Goal: Communication & Community: Ask a question

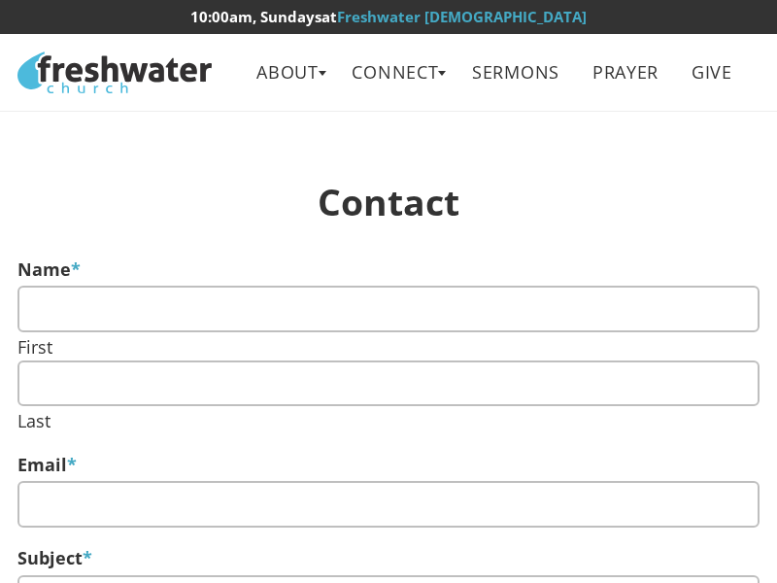
select select "lifegroups"
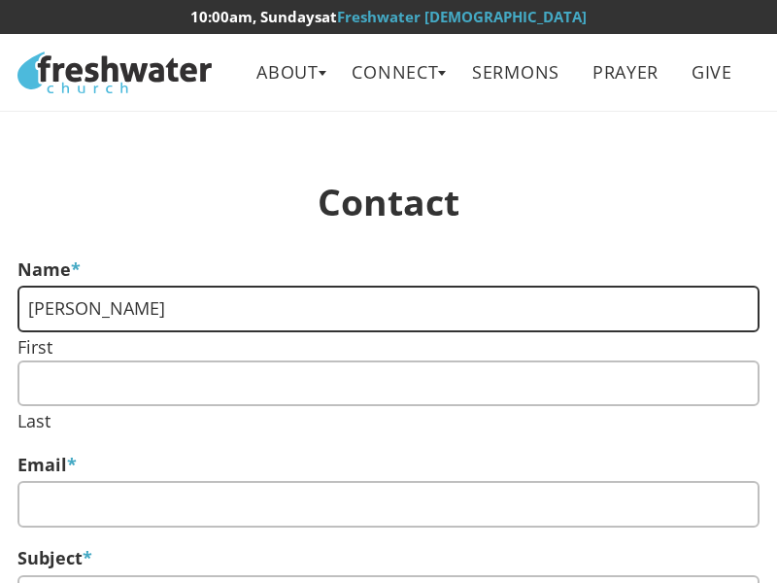
type input "[PERSON_NAME]"
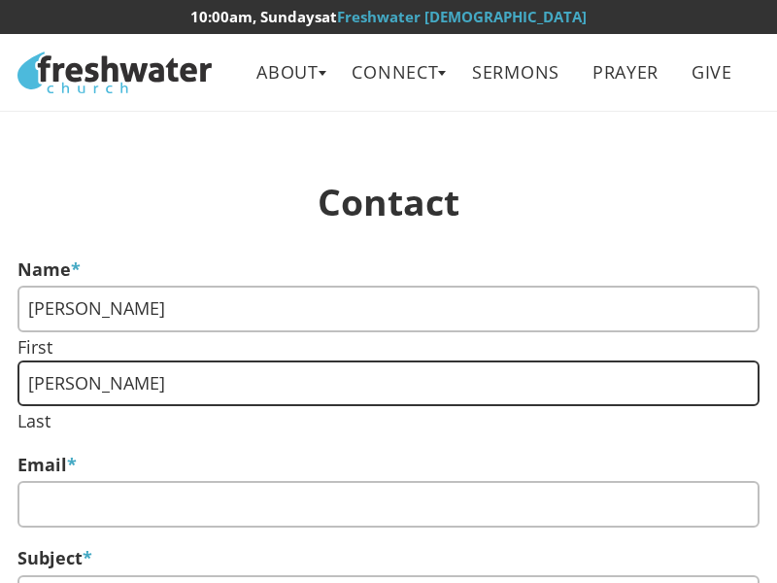
type input "[PERSON_NAME]"
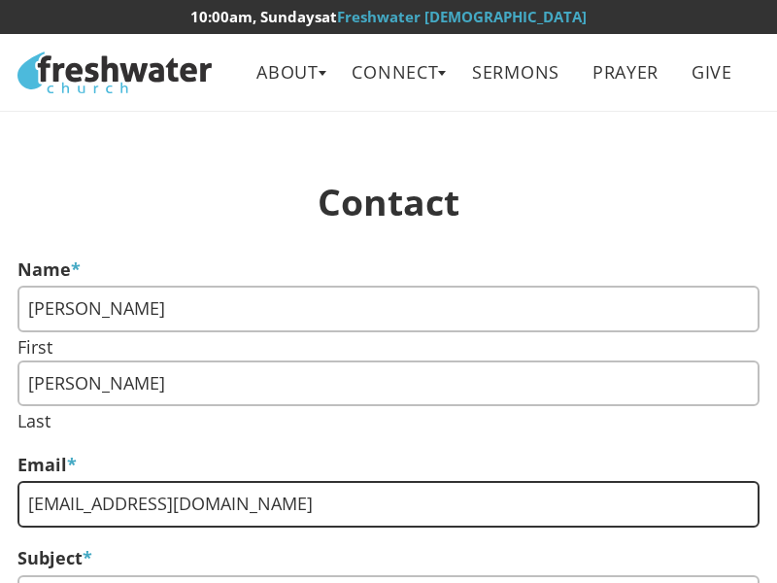
type input "[EMAIL_ADDRESS][DOMAIN_NAME]"
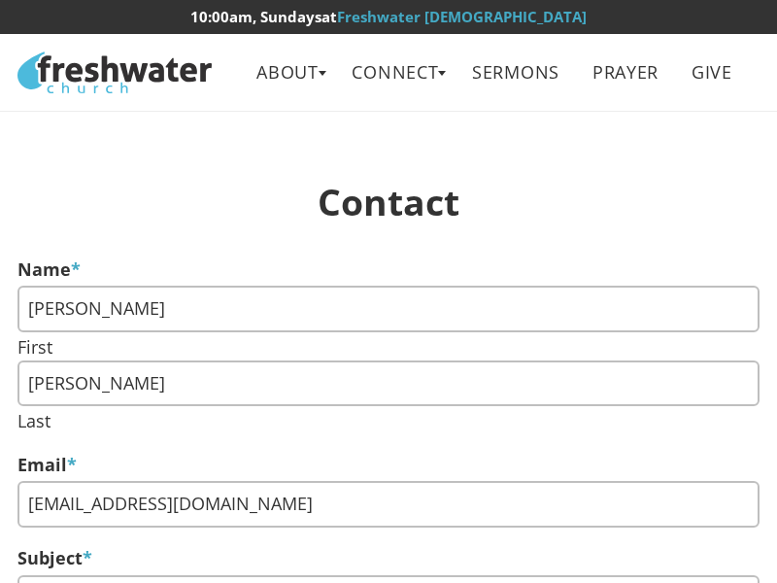
type textarea "We can place your website banner on top position in search engines when someone…"
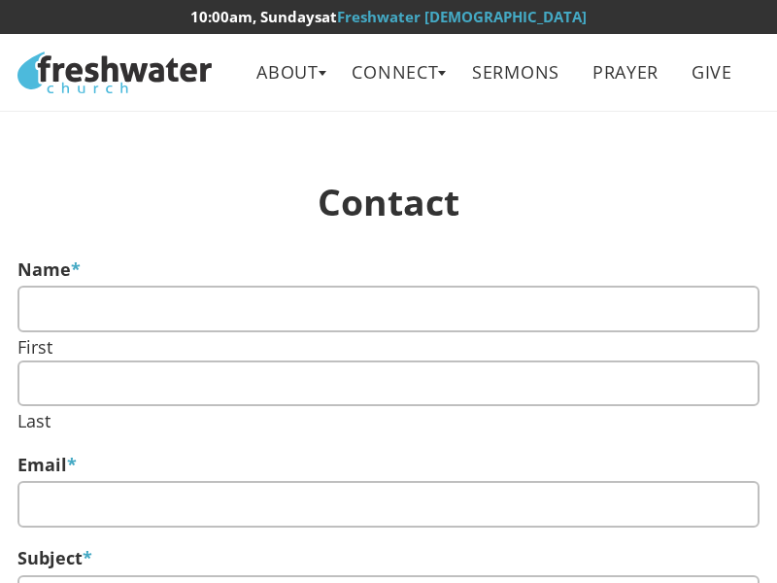
select select "lifegroups"
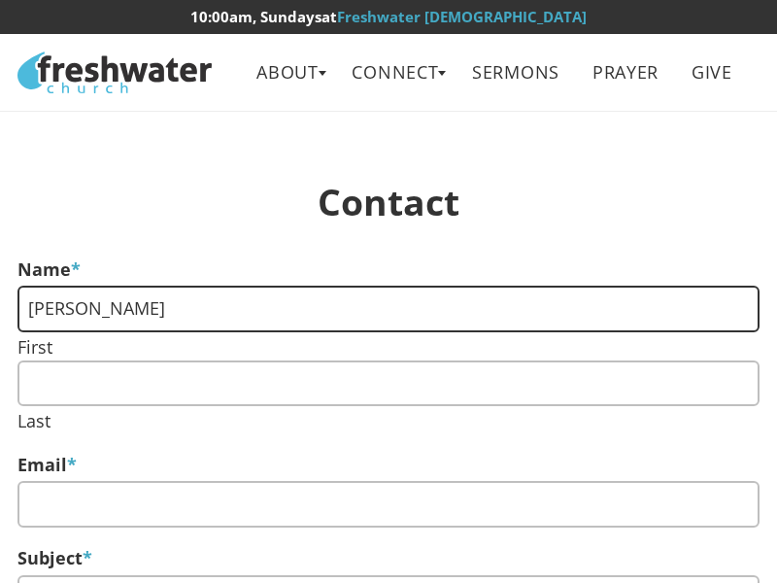
type input "[PERSON_NAME]"
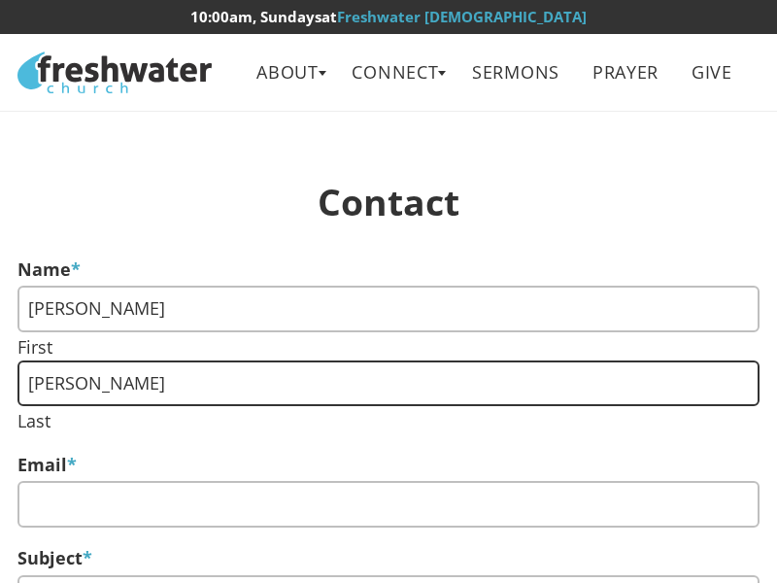
type input "[PERSON_NAME]"
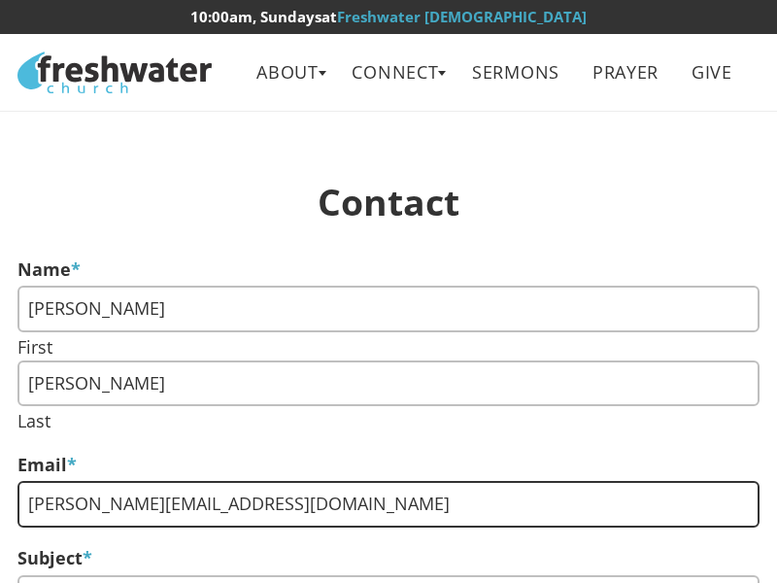
type input "gary-charles@dominatebanners.com"
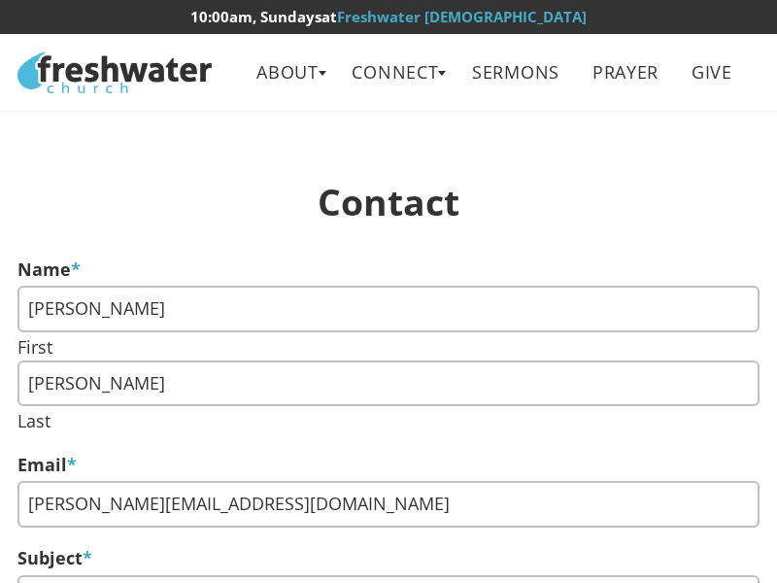
type textarea "We can place your website banner on top position in search engines when someone…"
